Goal: Task Accomplishment & Management: Manage account settings

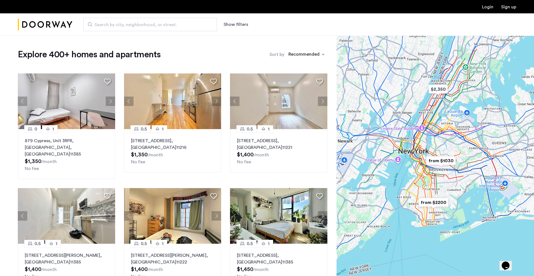
click at [488, 9] on link "Login" at bounding box center [487, 7] width 11 height 4
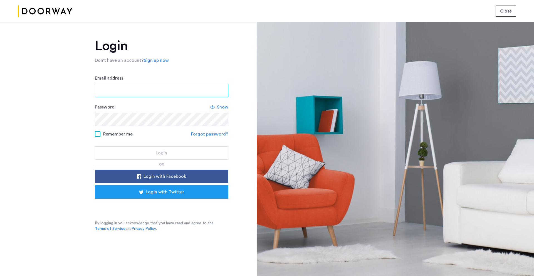
click at [185, 90] on input "Email address" at bounding box center [161, 90] width 133 height 13
type input "**********"
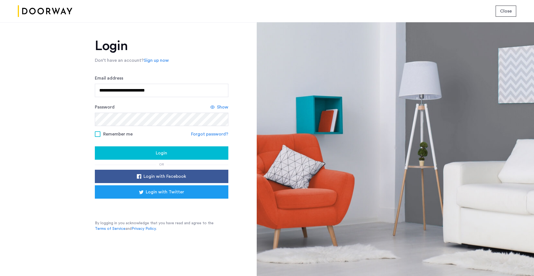
click at [152, 155] on div "Login" at bounding box center [161, 153] width 125 height 7
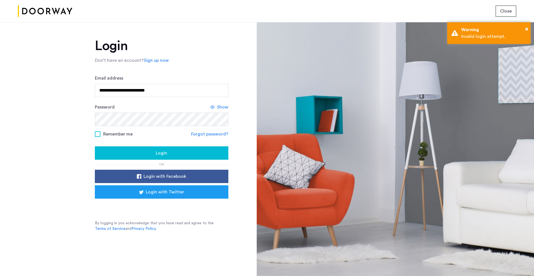
click at [226, 108] on span "Show" at bounding box center [222, 107] width 11 height 7
click at [128, 150] on div "Login" at bounding box center [161, 153] width 125 height 7
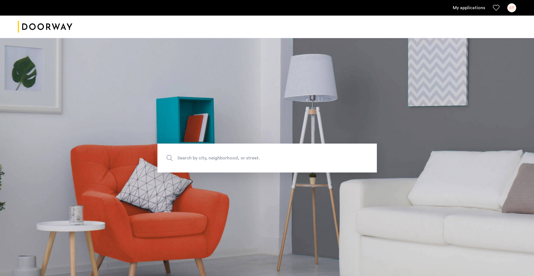
click at [469, 10] on link "My applications" at bounding box center [469, 7] width 32 height 7
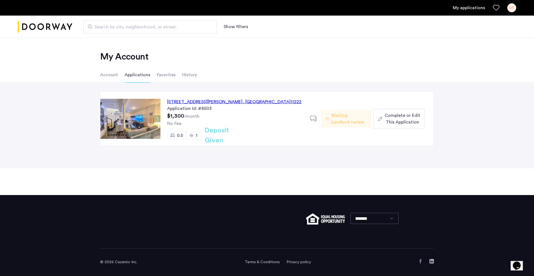
click at [155, 115] on button "Next apartment" at bounding box center [156, 118] width 7 height 7
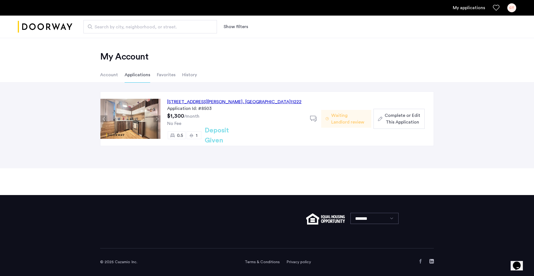
click at [155, 115] on button "Next apartment" at bounding box center [156, 118] width 7 height 7
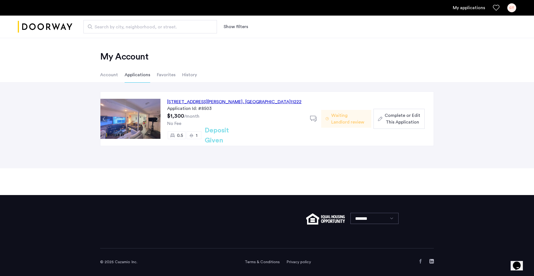
click at [223, 104] on div "445 Meeker Avenue, Unit 2LBL, Brooklyn , NY 11222" at bounding box center [234, 101] width 134 height 7
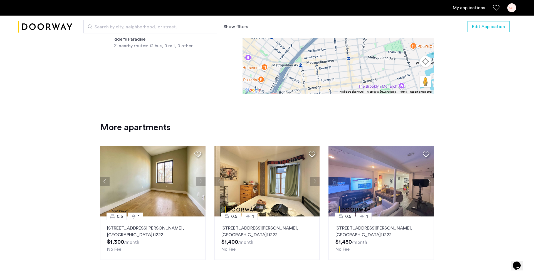
scroll to position [597, 0]
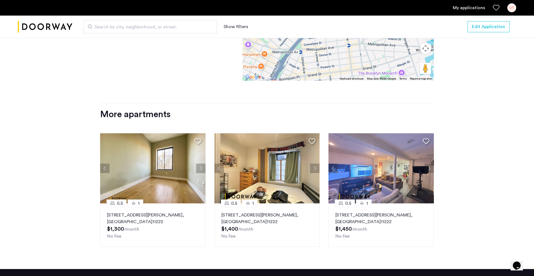
click at [172, 221] on p "445 Meeker Avenue, Unit 3LBR, Brooklyn , NY 11222" at bounding box center [152, 218] width 91 height 13
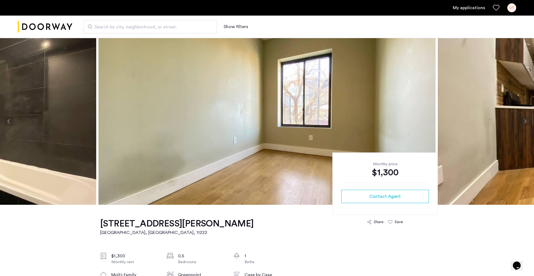
click at [253, 137] on img at bounding box center [266, 121] width 337 height 167
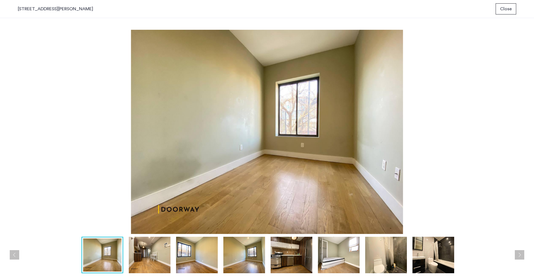
click at [157, 259] on img at bounding box center [150, 255] width 42 height 36
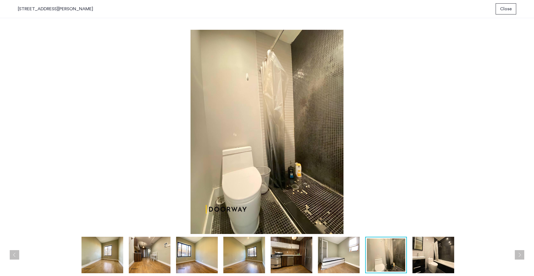
click at [512, 10] on button "Close" at bounding box center [505, 8] width 21 height 11
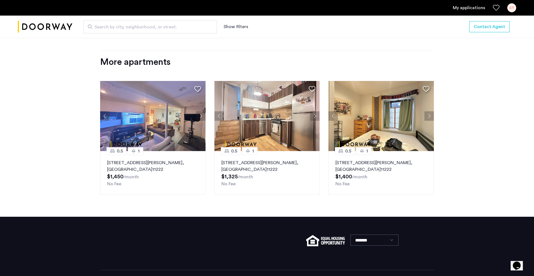
scroll to position [676, 0]
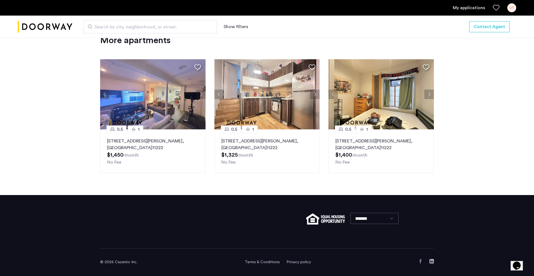
click at [426, 93] on button "Next apartment" at bounding box center [428, 94] width 9 height 9
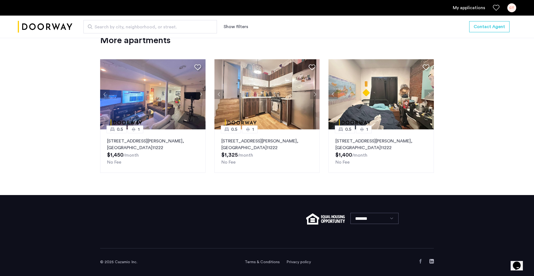
click at [426, 93] on button "Next apartment" at bounding box center [428, 94] width 9 height 9
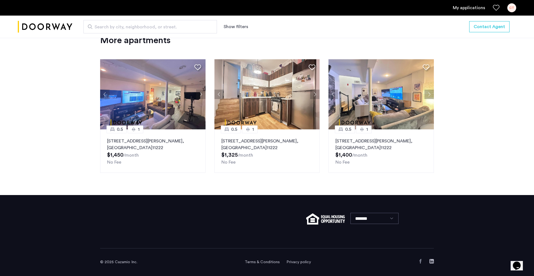
click at [426, 93] on button "Next apartment" at bounding box center [428, 94] width 9 height 9
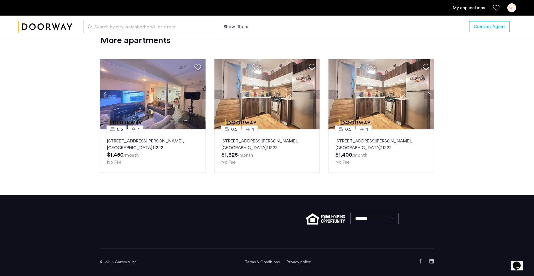
click at [426, 93] on button "Next apartment" at bounding box center [428, 94] width 9 height 9
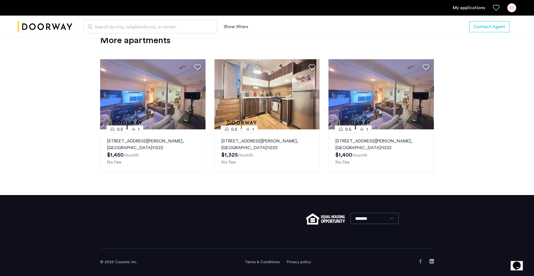
click at [426, 93] on button "Next apartment" at bounding box center [428, 94] width 9 height 9
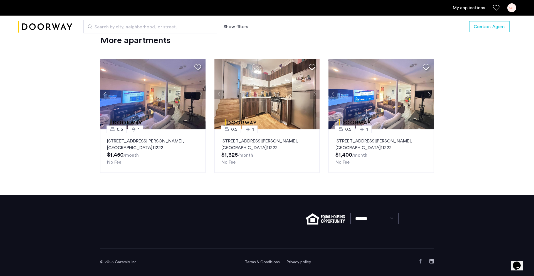
click at [426, 93] on button "Next apartment" at bounding box center [428, 94] width 9 height 9
